Goal: Information Seeking & Learning: Learn about a topic

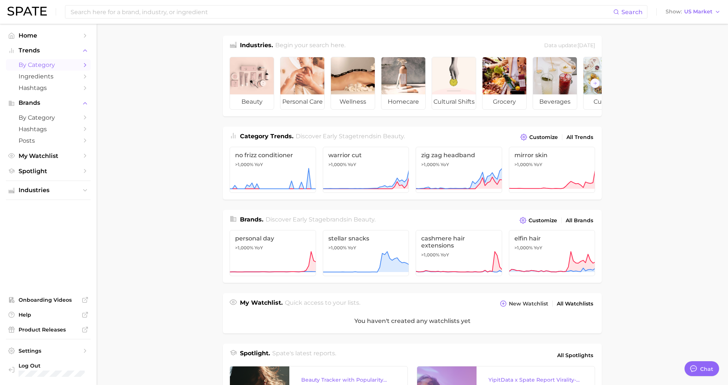
click at [32, 66] on span "by Category" at bounding box center [48, 64] width 59 height 7
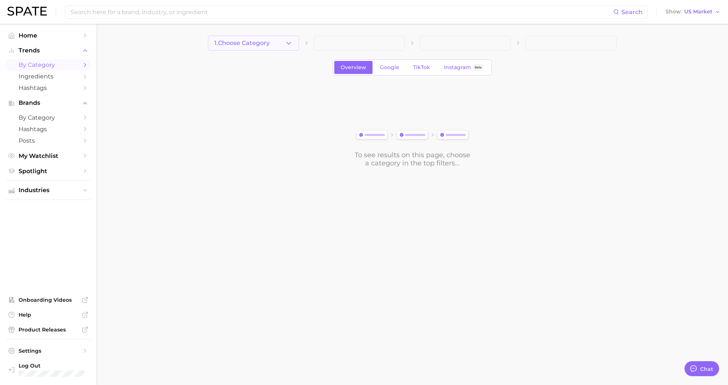
click at [222, 44] on span "1. Choose Category" at bounding box center [241, 43] width 55 height 7
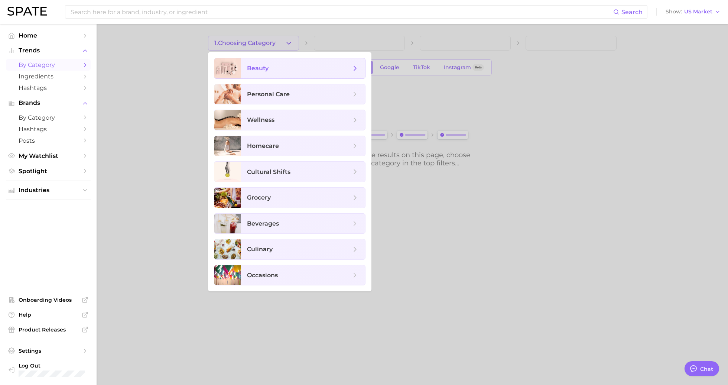
click at [262, 71] on span "beauty" at bounding box center [258, 68] width 22 height 7
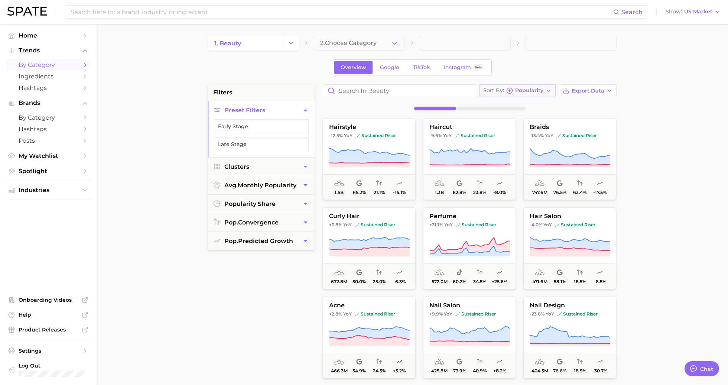
click at [523, 94] on button "Sort By Popularity" at bounding box center [517, 90] width 77 height 13
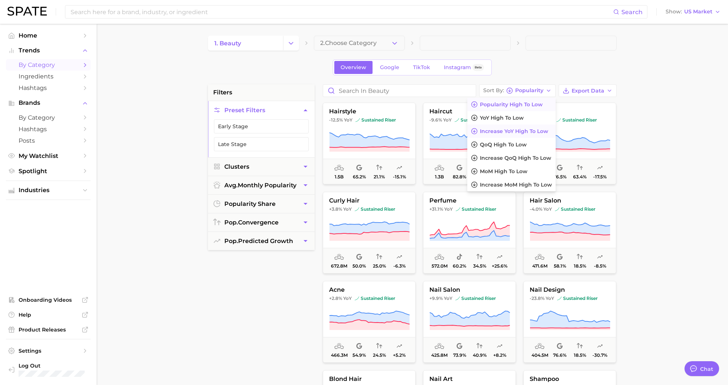
click at [519, 128] on span "Increase YoY high to low" at bounding box center [514, 131] width 68 height 6
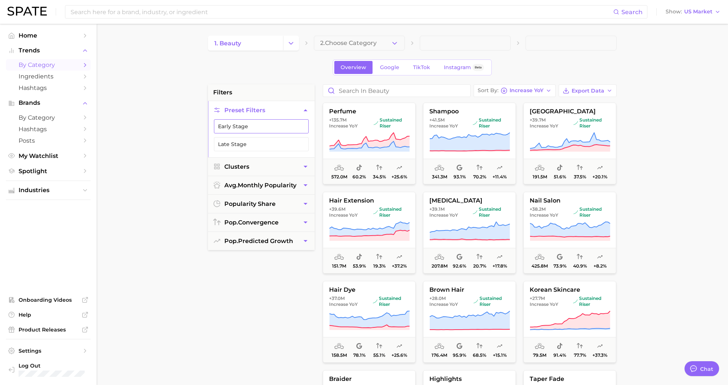
click at [249, 124] on button "Early Stage" at bounding box center [261, 126] width 95 height 14
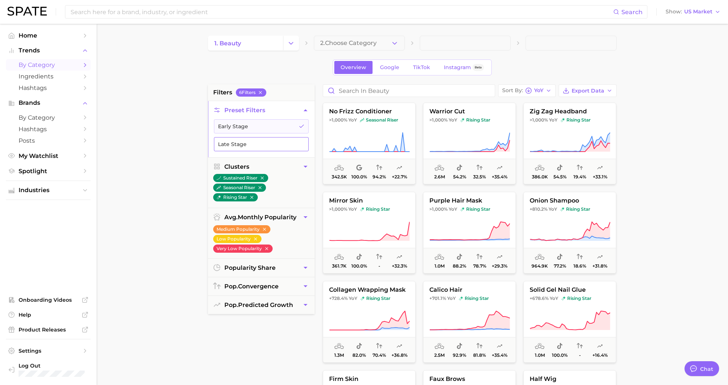
click at [256, 142] on button "Late Stage" at bounding box center [261, 144] width 95 height 14
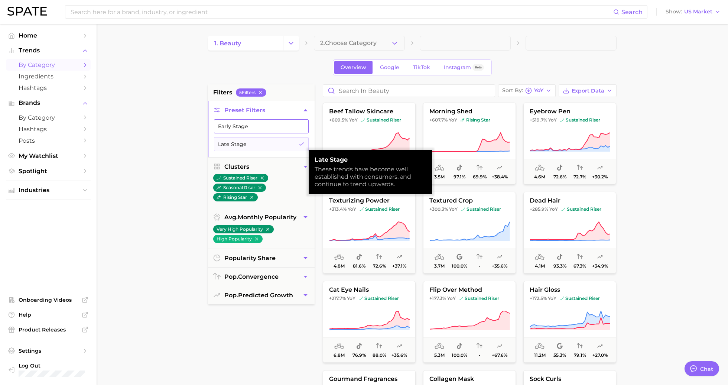
click at [224, 128] on button "Early Stage" at bounding box center [261, 126] width 95 height 14
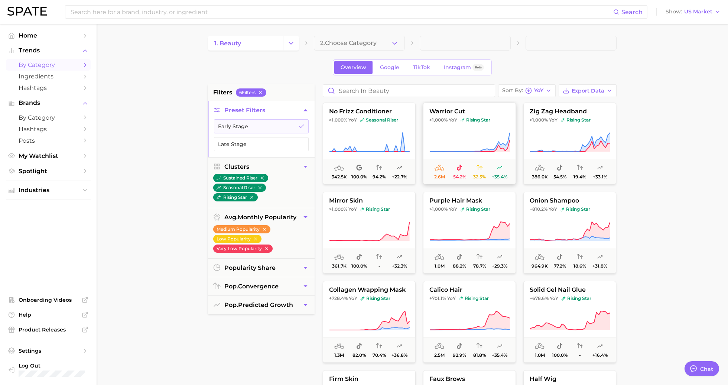
click at [475, 128] on button "warrior cut >1,000% YoY rising star 2.6m 54.2% 32.5% +35.4%" at bounding box center [469, 144] width 93 height 82
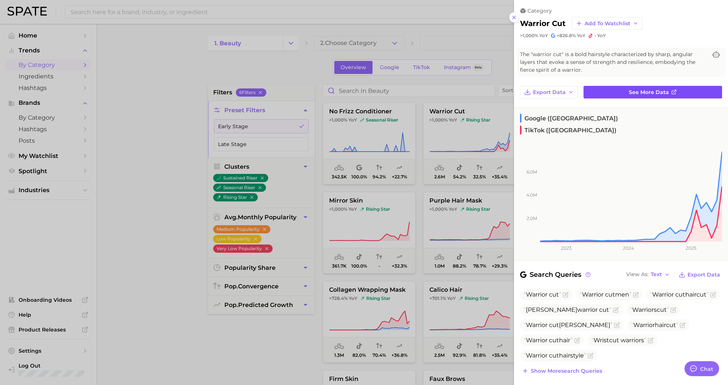
click at [620, 94] on link "See more data" at bounding box center [653, 92] width 139 height 13
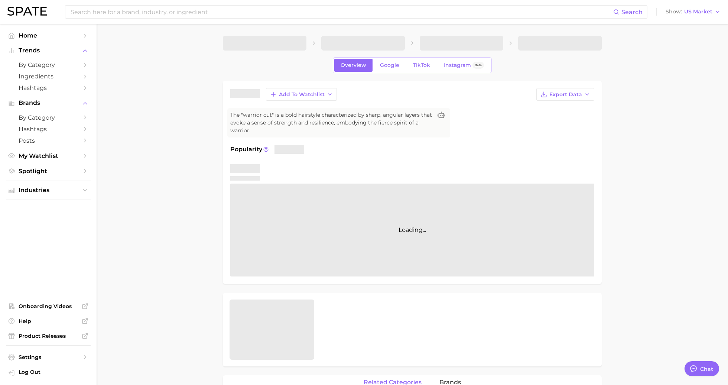
type textarea "x"
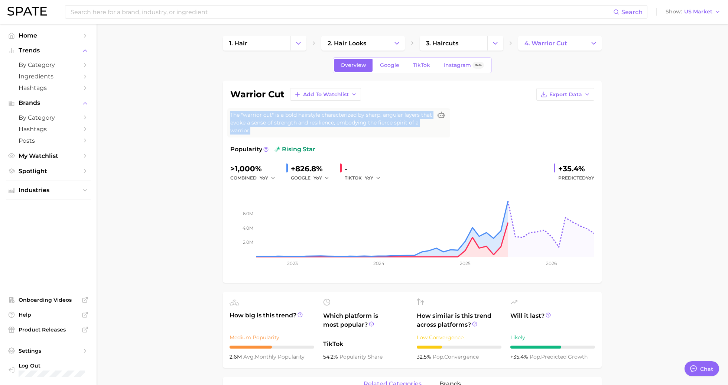
drag, startPoint x: 249, startPoint y: 129, endPoint x: 215, endPoint y: 113, distance: 37.9
click at [424, 69] on link "TikTok" at bounding box center [422, 65] width 30 height 13
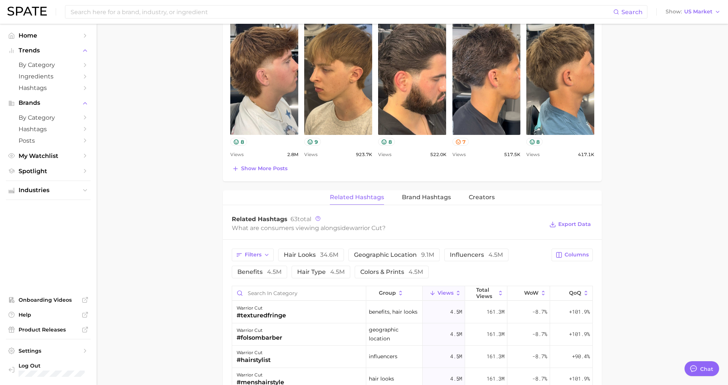
scroll to position [407, 0]
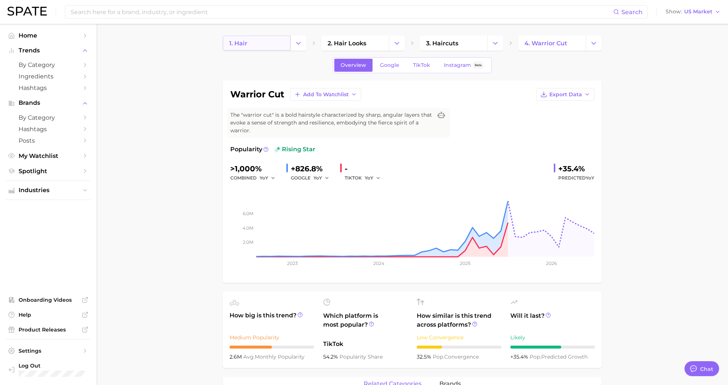
click at [236, 42] on span "1. hair" at bounding box center [238, 43] width 18 height 7
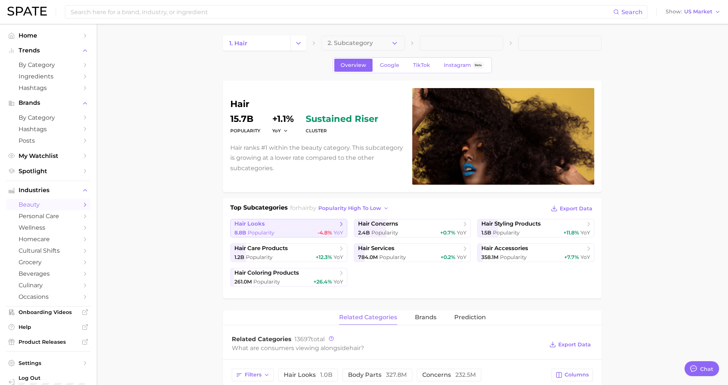
click at [300, 223] on span "hair looks" at bounding box center [286, 223] width 103 height 7
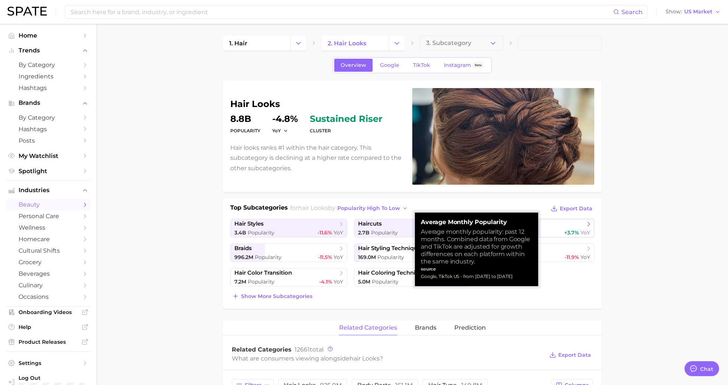
click at [552, 225] on span "hair color looks" at bounding box center [533, 223] width 103 height 7
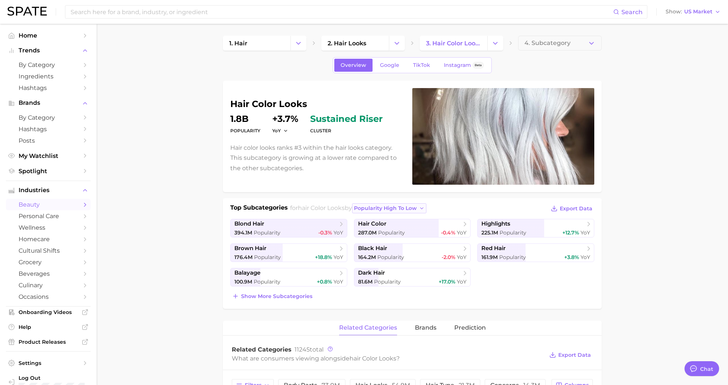
click at [396, 207] on span "popularity high to low" at bounding box center [385, 208] width 63 height 6
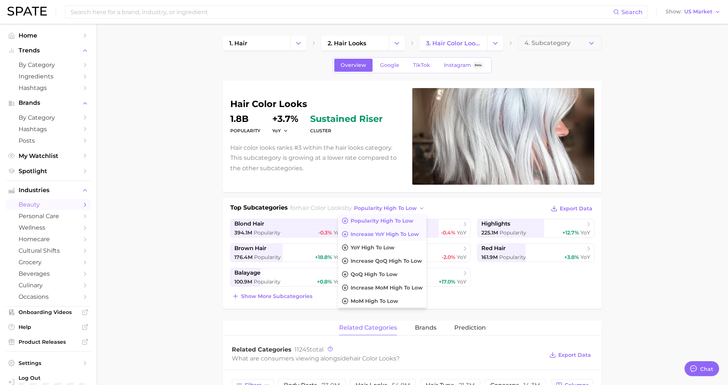
click at [393, 236] on span "Increase YoY high to low" at bounding box center [385, 234] width 68 height 6
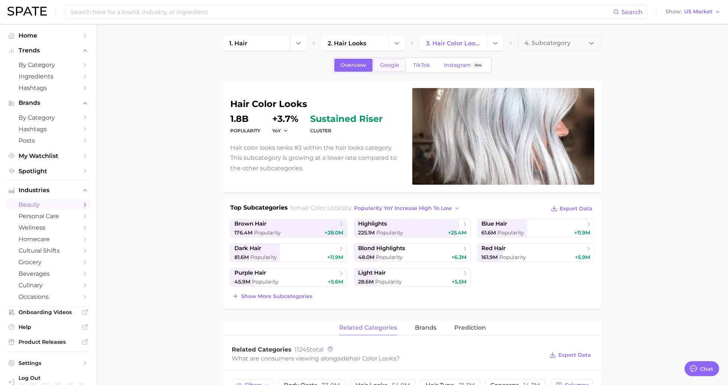
click at [385, 70] on link "Google" at bounding box center [390, 65] width 32 height 13
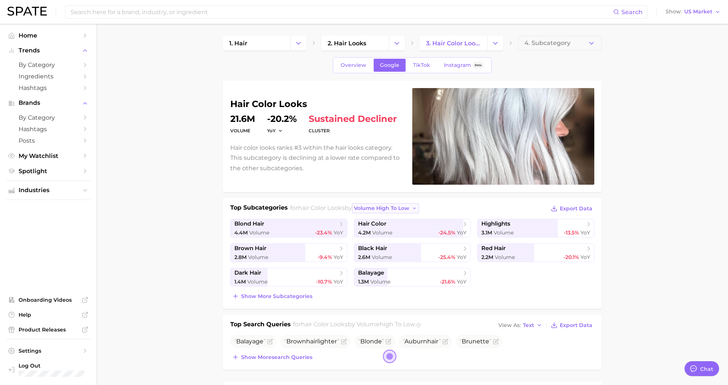
click at [402, 206] on span "volume high to low" at bounding box center [381, 208] width 55 height 6
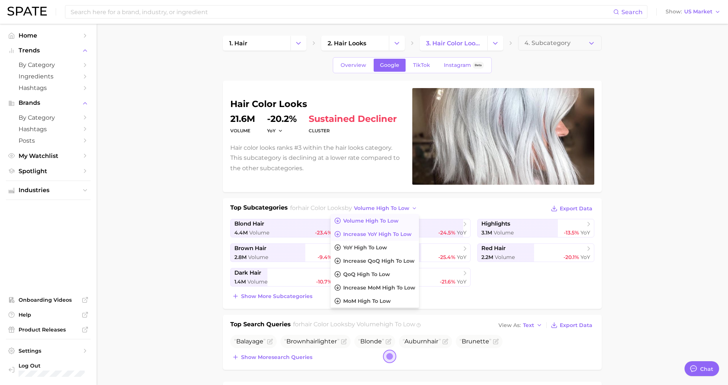
click at [398, 235] on span "increase YoY high to low" at bounding box center [377, 234] width 68 height 6
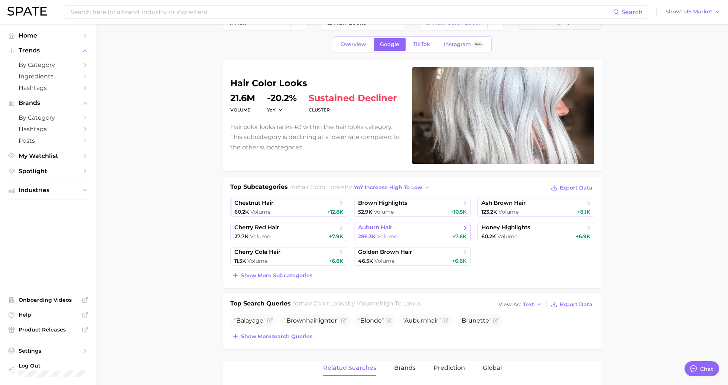
scroll to position [23, 0]
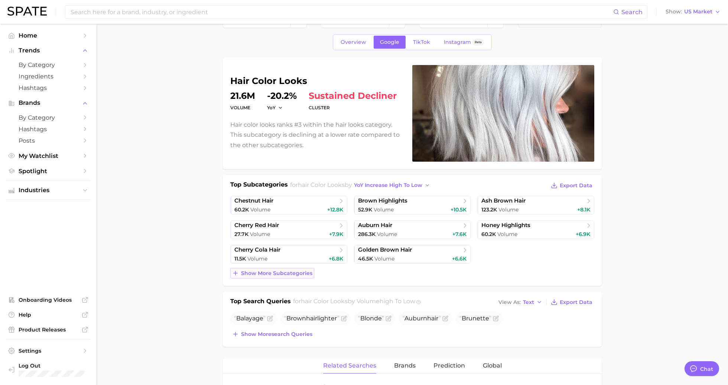
click at [295, 271] on span "Show more subcategories" at bounding box center [276, 273] width 71 height 6
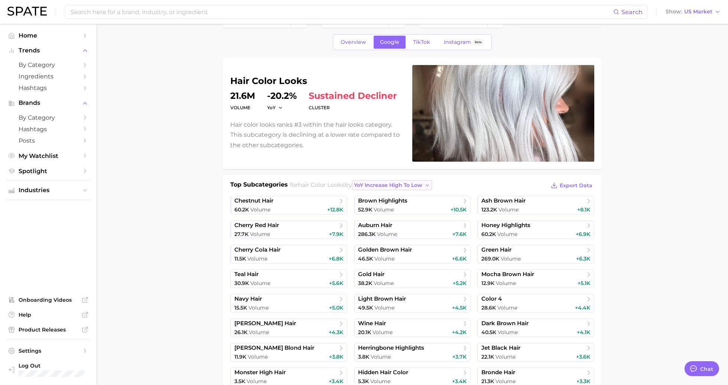
click at [401, 183] on span "YoY increase high to low" at bounding box center [388, 185] width 68 height 6
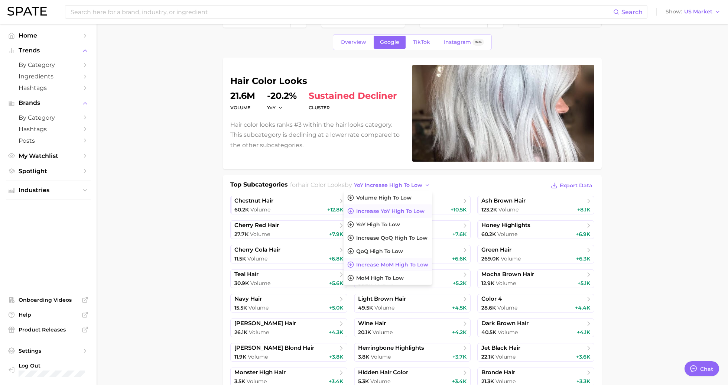
click at [404, 268] on button "increase MoM high to low" at bounding box center [388, 264] width 88 height 13
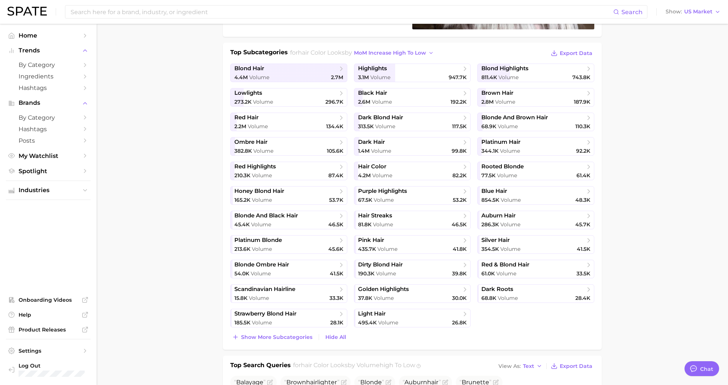
scroll to position [158, 0]
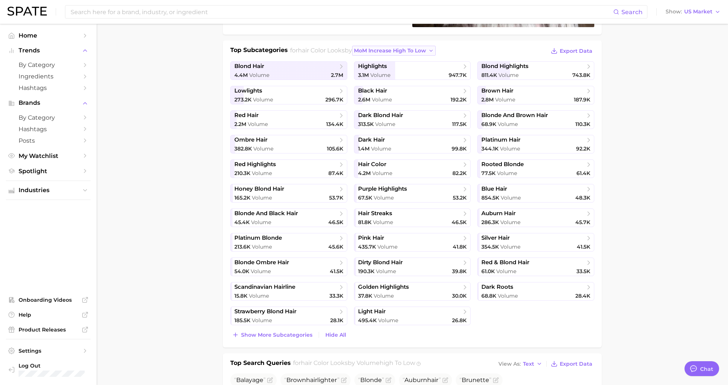
click at [426, 53] on button "MoM increase high to low" at bounding box center [394, 51] width 84 height 10
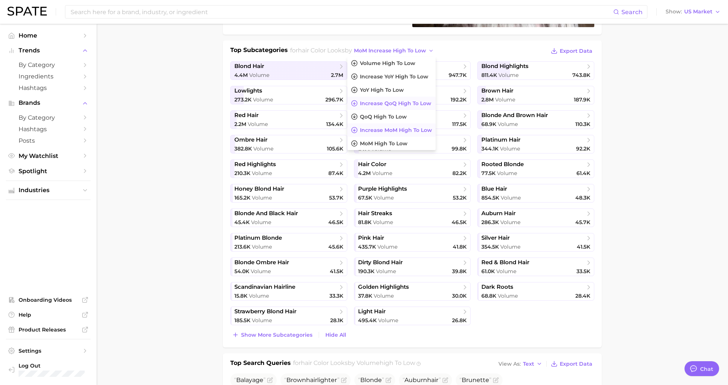
click at [421, 104] on span "increase QoQ high to low" at bounding box center [395, 103] width 71 height 6
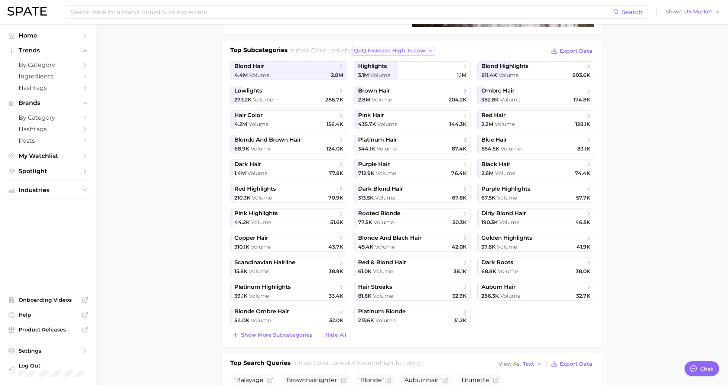
click at [417, 48] on span "QoQ increase high to low" at bounding box center [389, 51] width 71 height 6
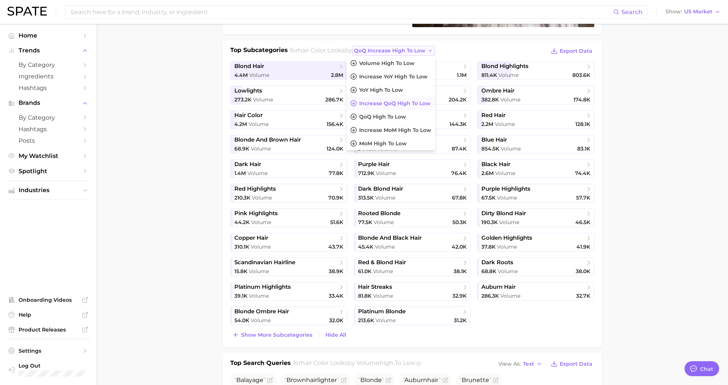
click at [417, 49] on span "QoQ increase high to low" at bounding box center [389, 51] width 71 height 6
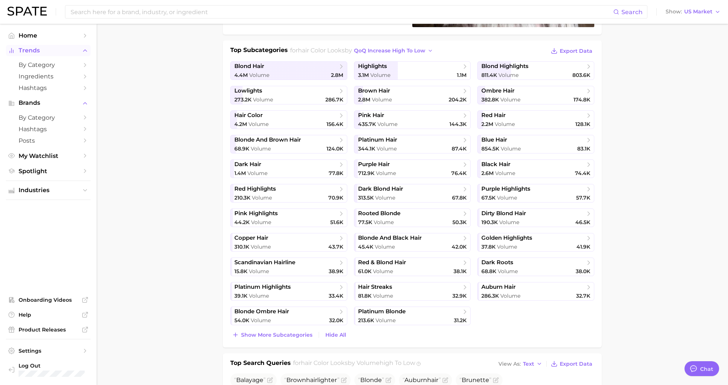
click at [49, 48] on span "Trends" at bounding box center [48, 50] width 59 height 7
click at [50, 64] on span "by Category" at bounding box center [48, 64] width 59 height 7
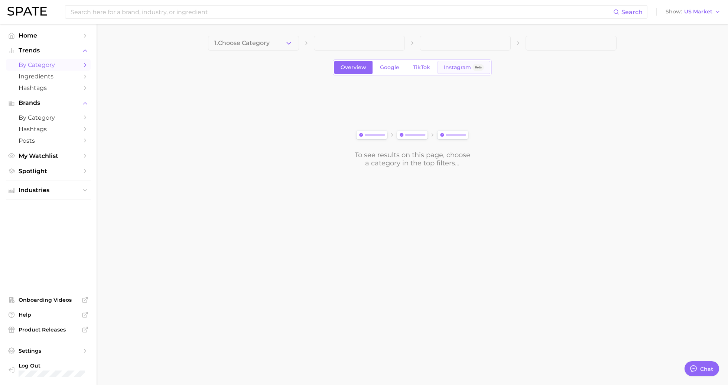
click at [473, 72] on link "Instagram Beta" at bounding box center [464, 67] width 53 height 13
